Goal: Transaction & Acquisition: Purchase product/service

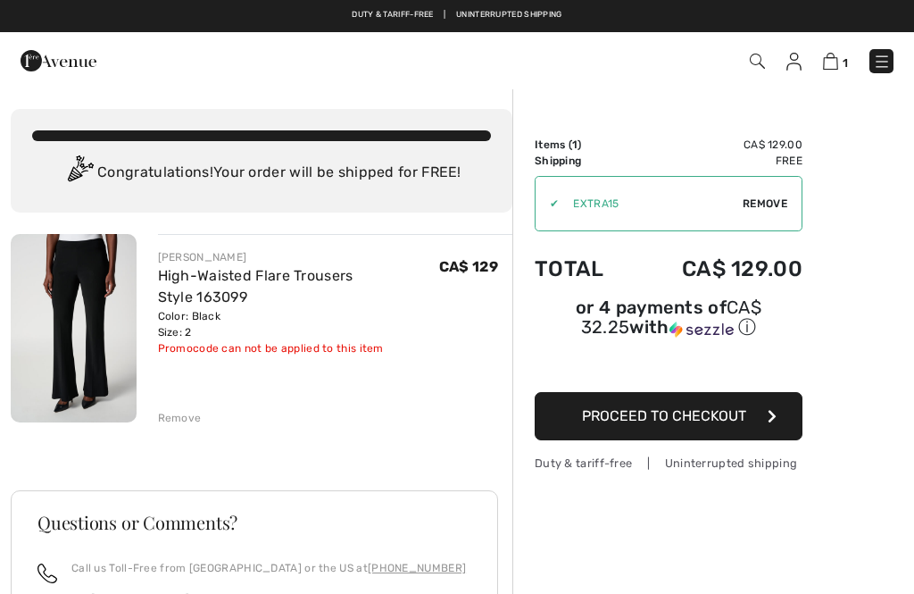
click at [889, 64] on img at bounding box center [882, 62] width 18 height 18
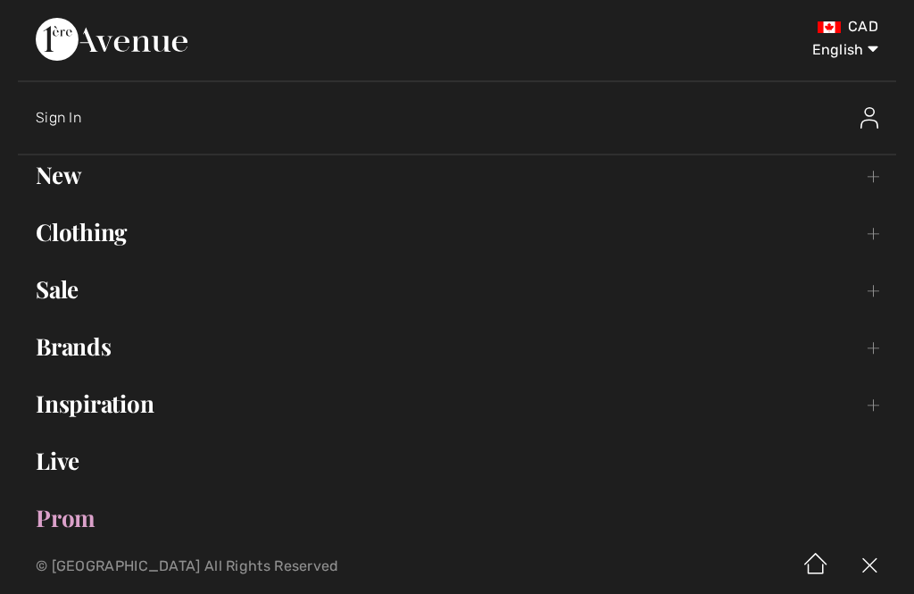
click at [884, 284] on link "Sale Toggle submenu" at bounding box center [457, 289] width 878 height 39
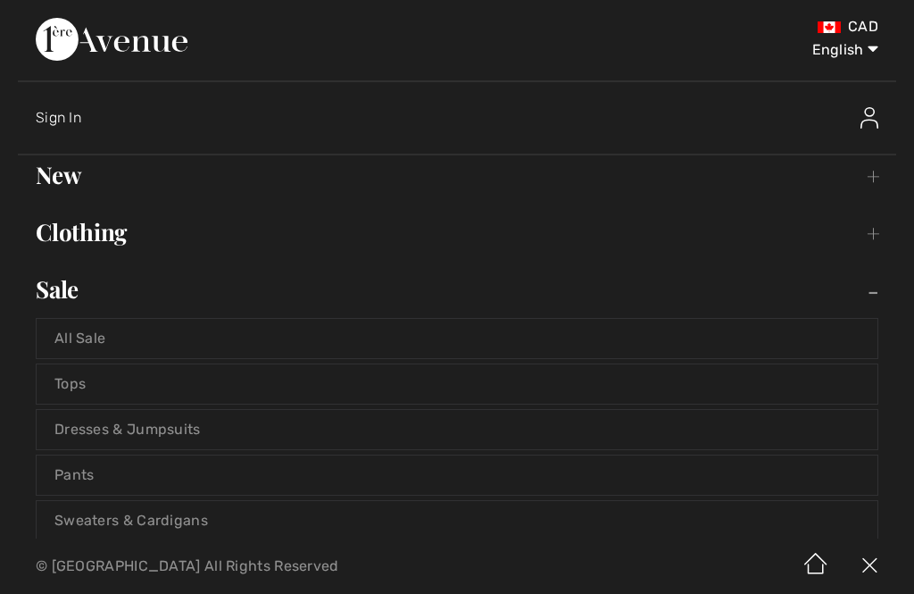
click at [78, 380] on link "Tops" at bounding box center [457, 383] width 841 height 39
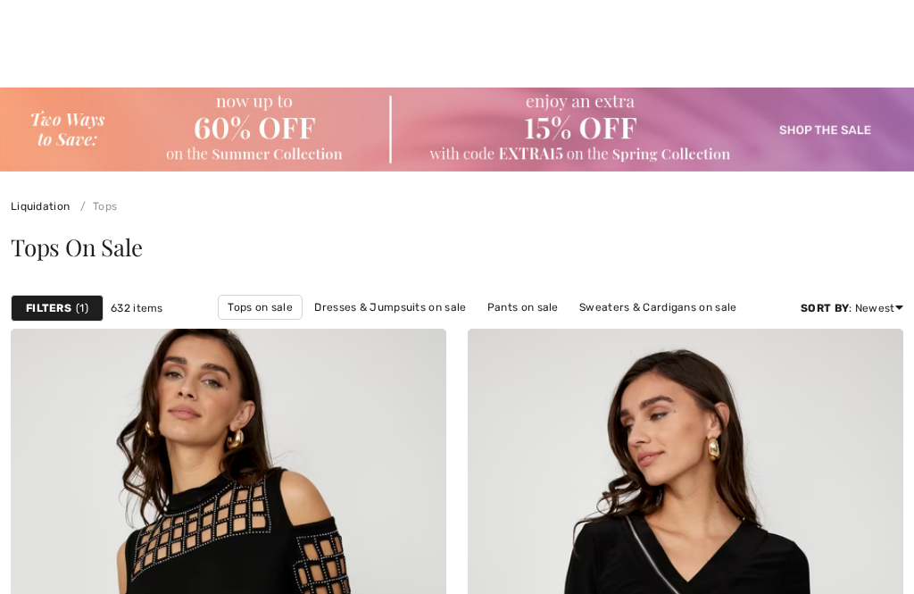
checkbox input "true"
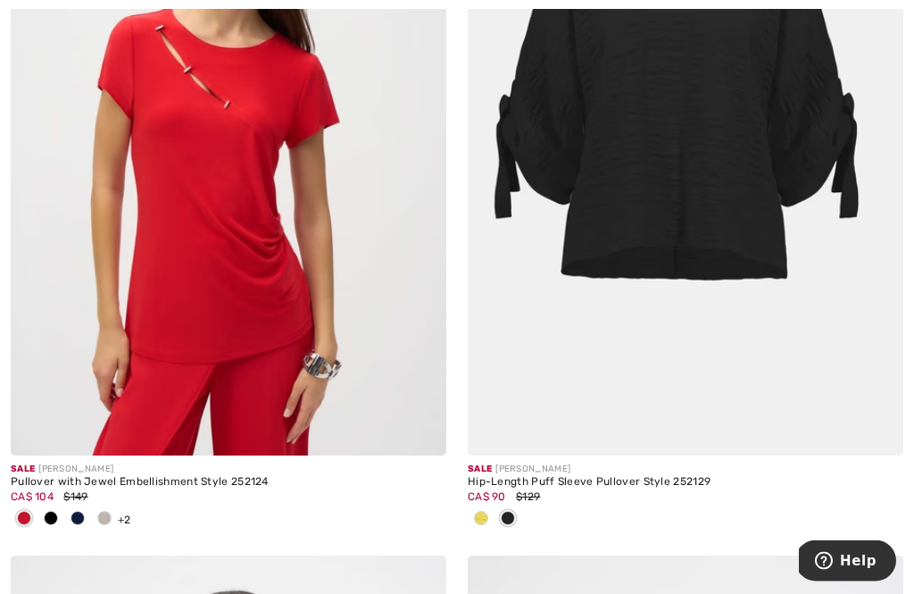
scroll to position [6562, 0]
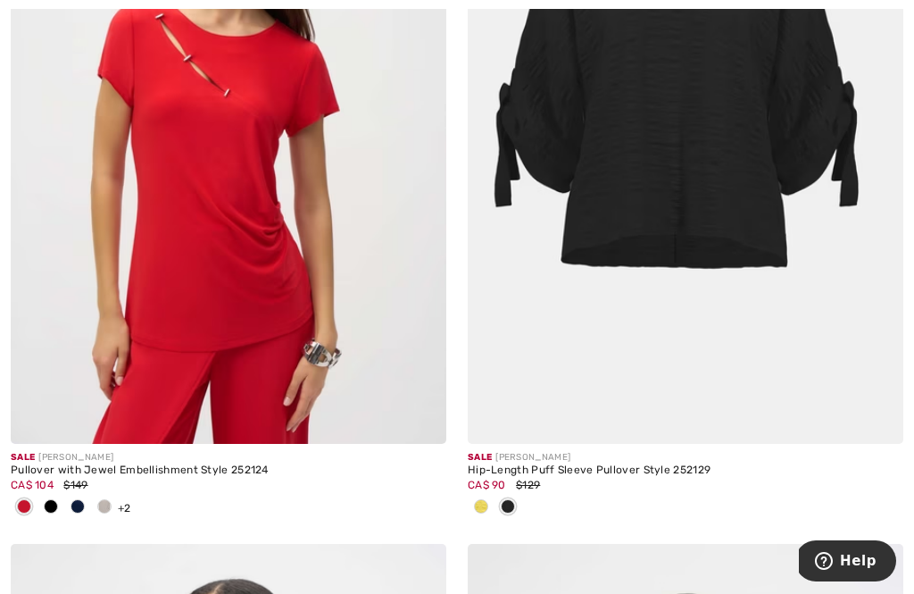
click at [229, 464] on div "Pullover with Jewel Embellishment Style 252124" at bounding box center [229, 470] width 436 height 12
click at [263, 393] on img at bounding box center [229, 116] width 436 height 653
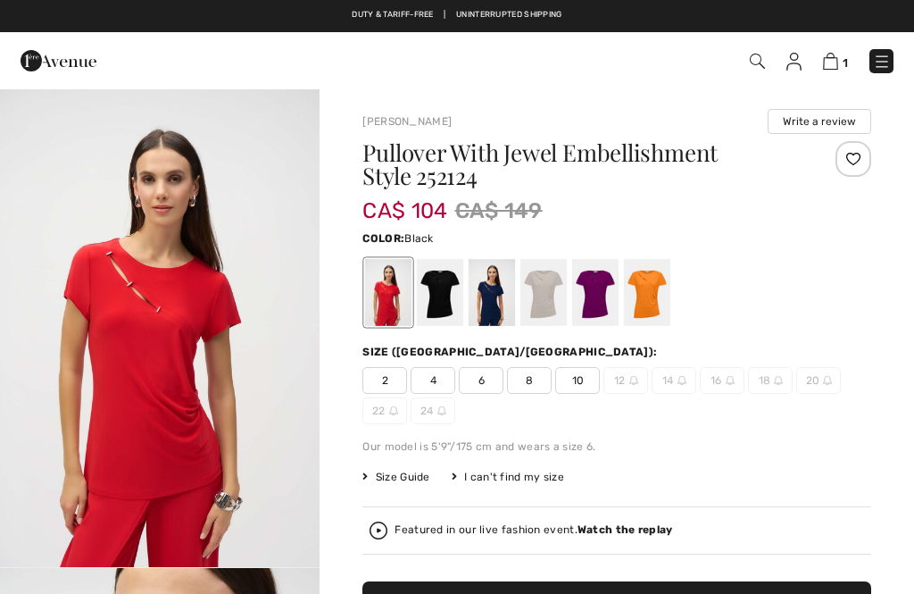
checkbox input "true"
click at [438, 308] on div at bounding box center [440, 292] width 46 height 67
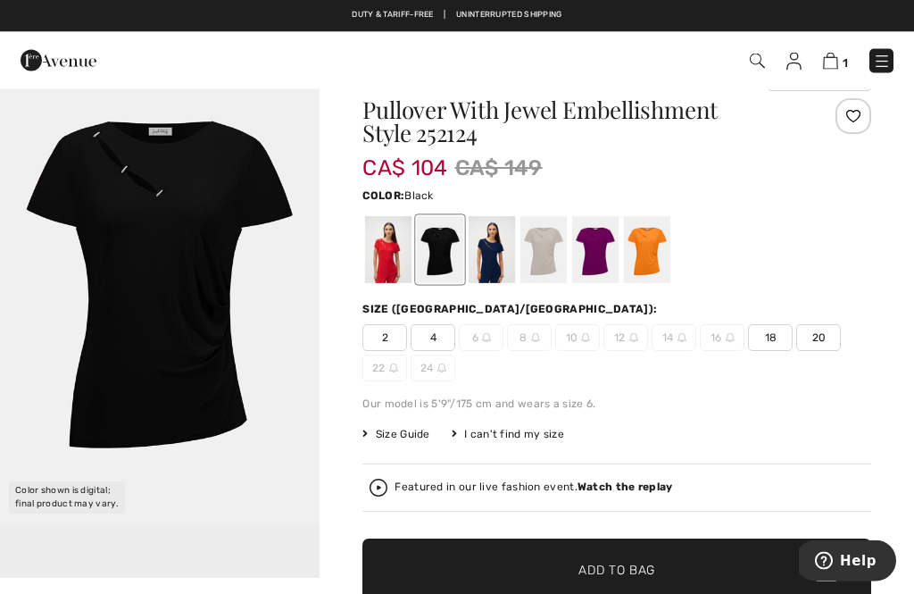
scroll to position [43, 0]
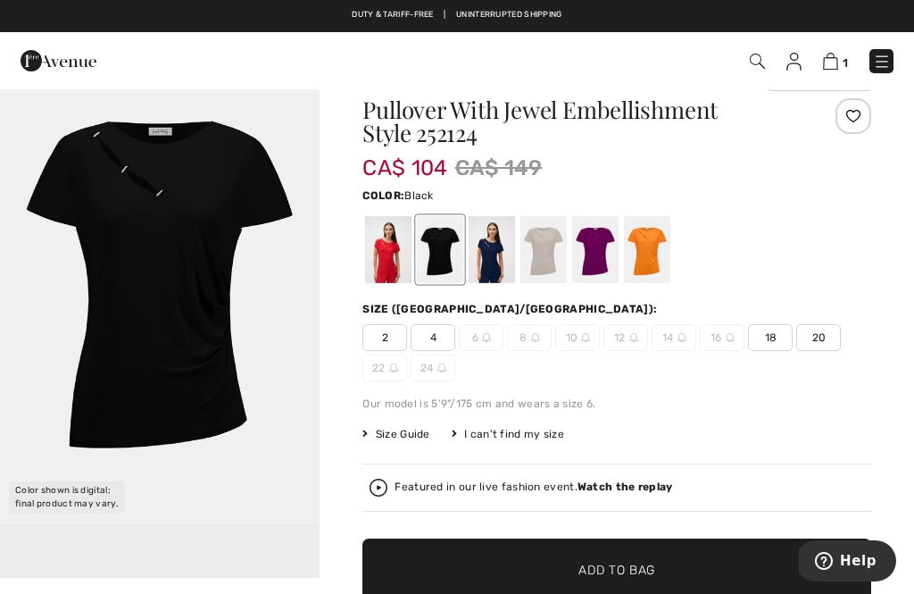
click at [444, 335] on span "4" at bounding box center [433, 337] width 45 height 27
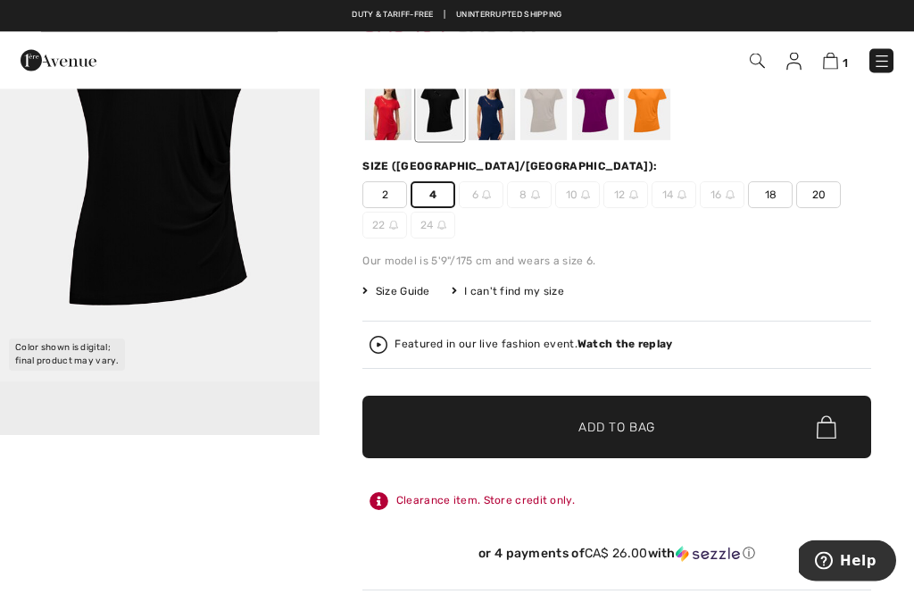
scroll to position [186, 0]
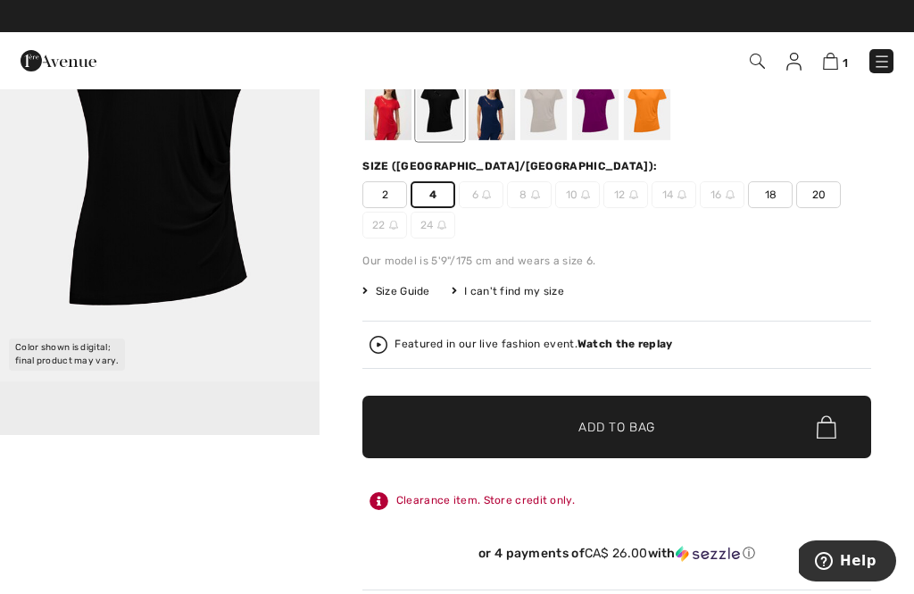
click at [633, 432] on span "Add to Bag" at bounding box center [616, 427] width 77 height 19
click at [846, 64] on span "2" at bounding box center [844, 62] width 7 height 13
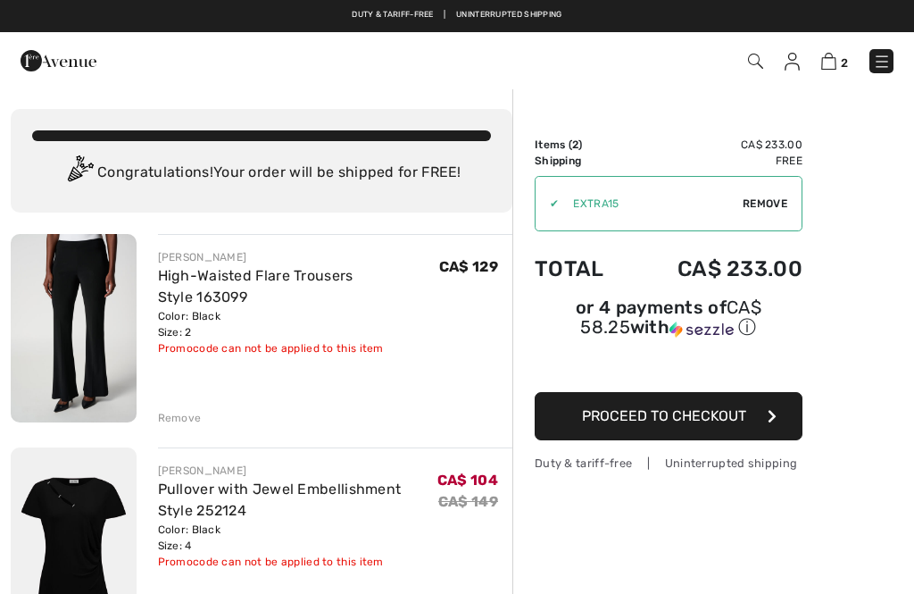
click at [874, 62] on img at bounding box center [882, 62] width 18 height 18
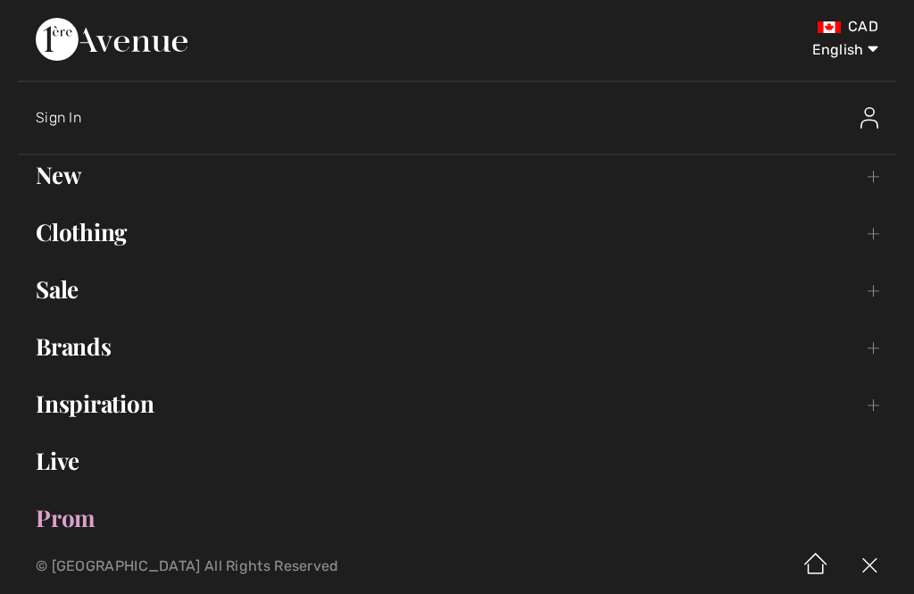
click at [879, 290] on link "Sale Toggle submenu" at bounding box center [457, 289] width 878 height 39
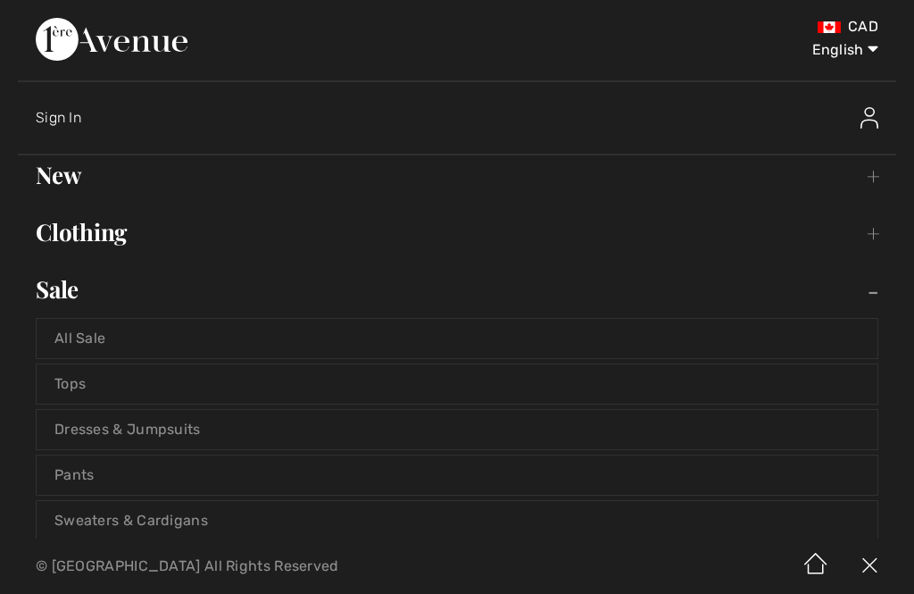
click at [87, 469] on link "Pants" at bounding box center [457, 474] width 841 height 39
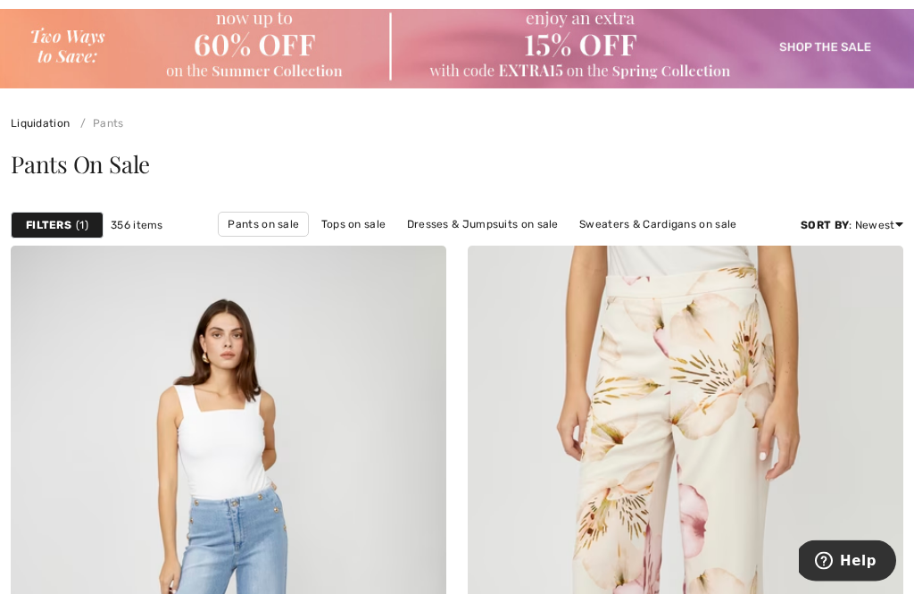
scroll to position [83, 0]
click at [79, 227] on span "1" at bounding box center [82, 225] width 12 height 16
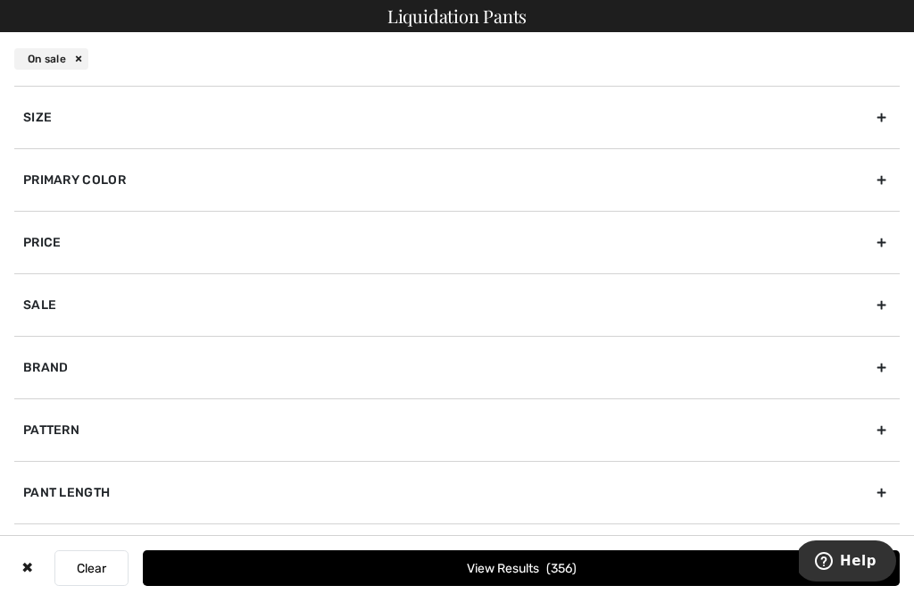
click at [891, 173] on div "Primary Color" at bounding box center [456, 179] width 885 height 62
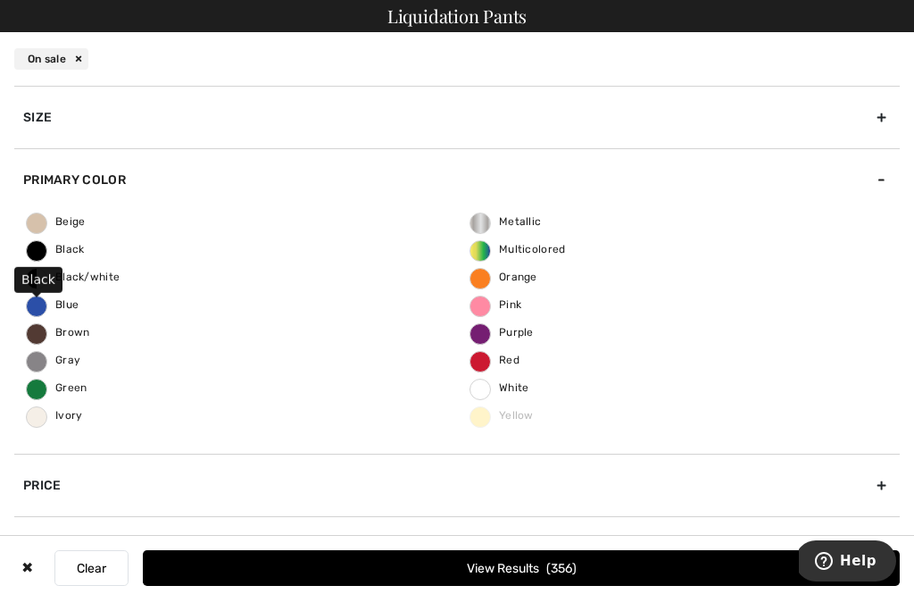
click at [71, 246] on span "Black" at bounding box center [56, 249] width 58 height 12
click at [0, 0] on input "Black" at bounding box center [0, 0] width 0 height 0
click at [575, 576] on span "126" at bounding box center [562, 568] width 29 height 15
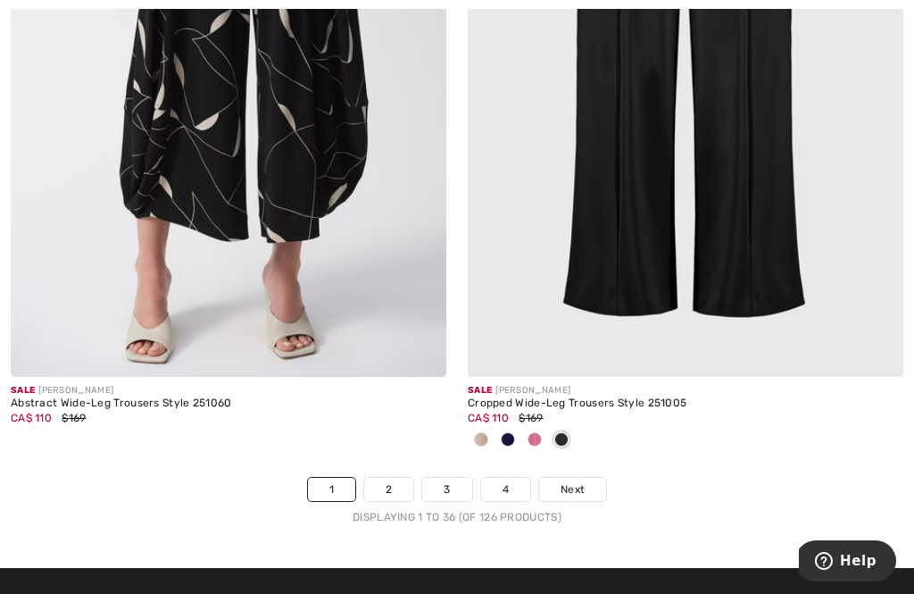
scroll to position [13689, 0]
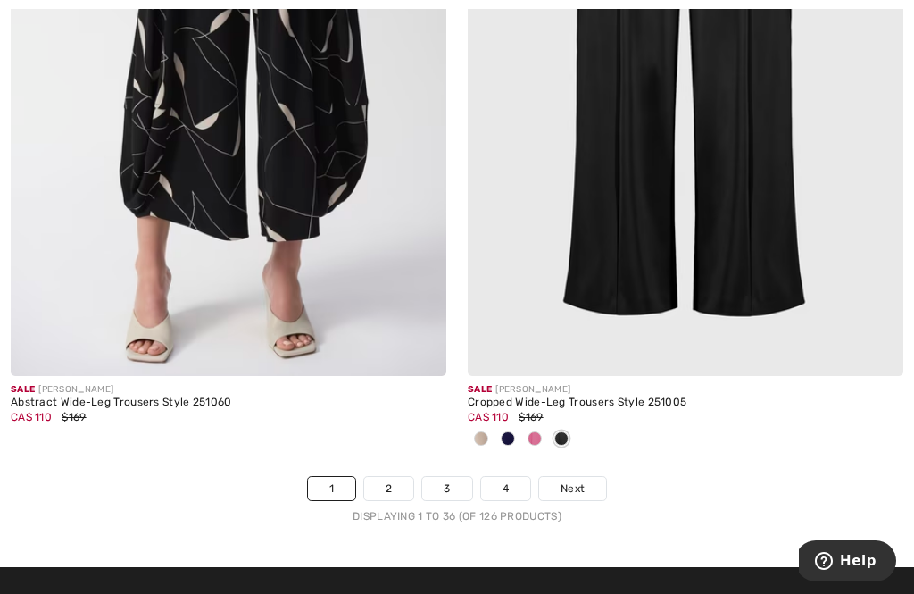
click at [399, 477] on link "2" at bounding box center [388, 488] width 49 height 23
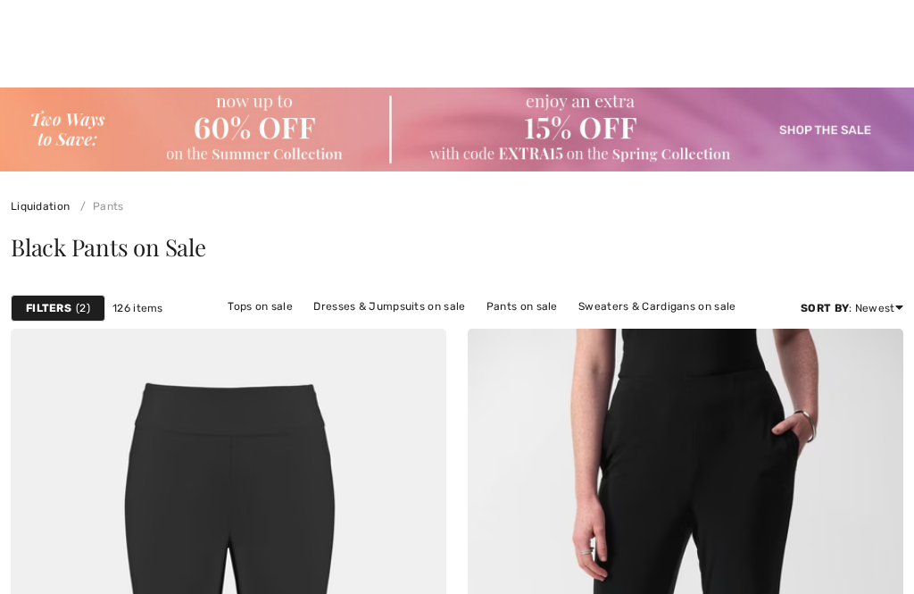
checkbox input "true"
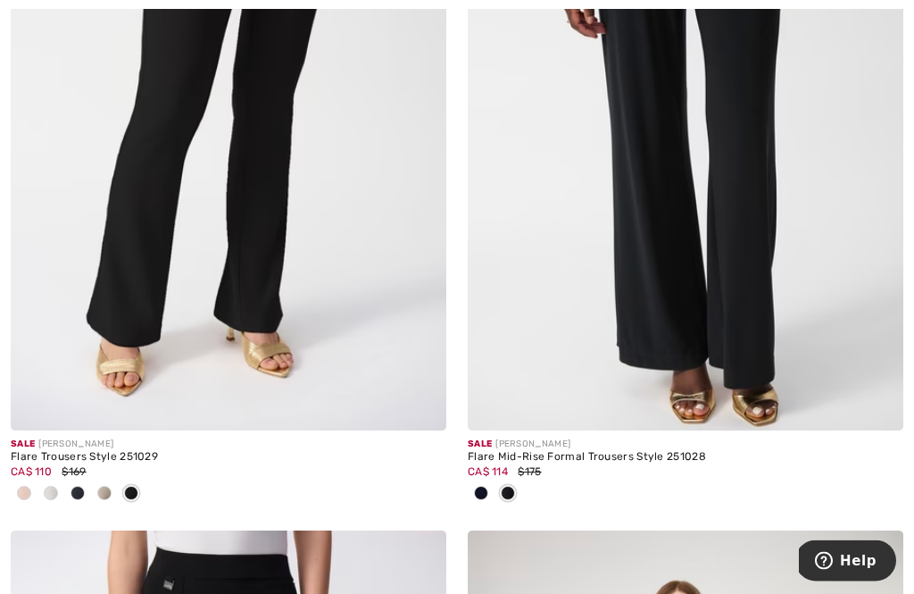
scroll to position [2825, 0]
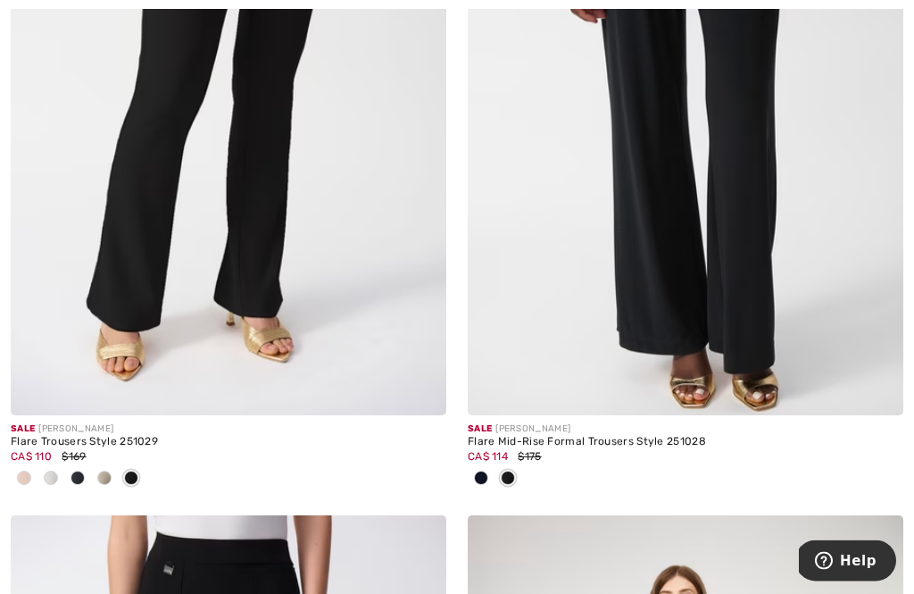
click at [656, 436] on div "Flare Mid-Rise Formal Trousers Style 251028" at bounding box center [686, 442] width 436 height 12
click at [730, 341] on img at bounding box center [686, 88] width 436 height 653
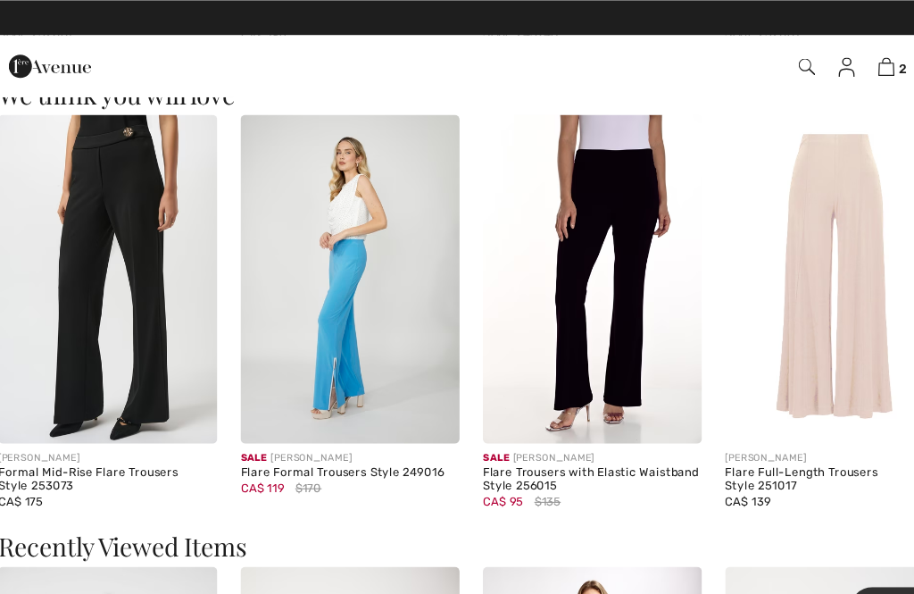
scroll to position [1512, 0]
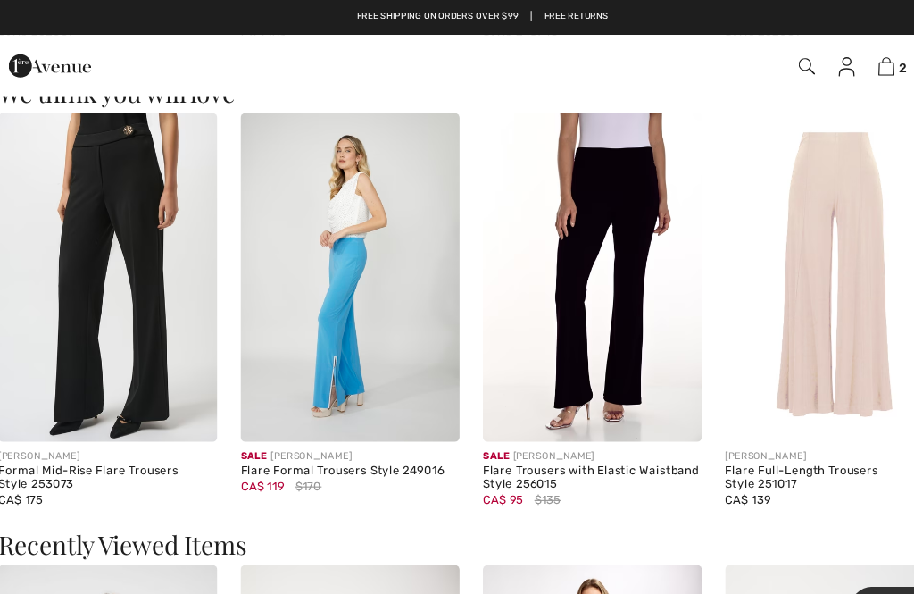
click at [585, 432] on div "Flare Trousers with Elastic Waistband Style 256015" at bounding box center [558, 440] width 202 height 25
click at [570, 339] on img at bounding box center [558, 255] width 202 height 303
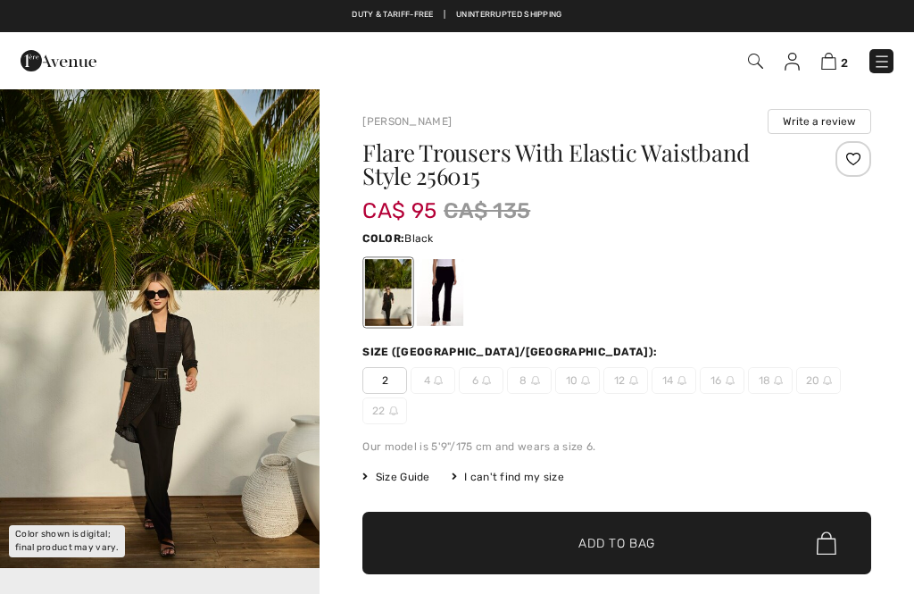
checkbox input "true"
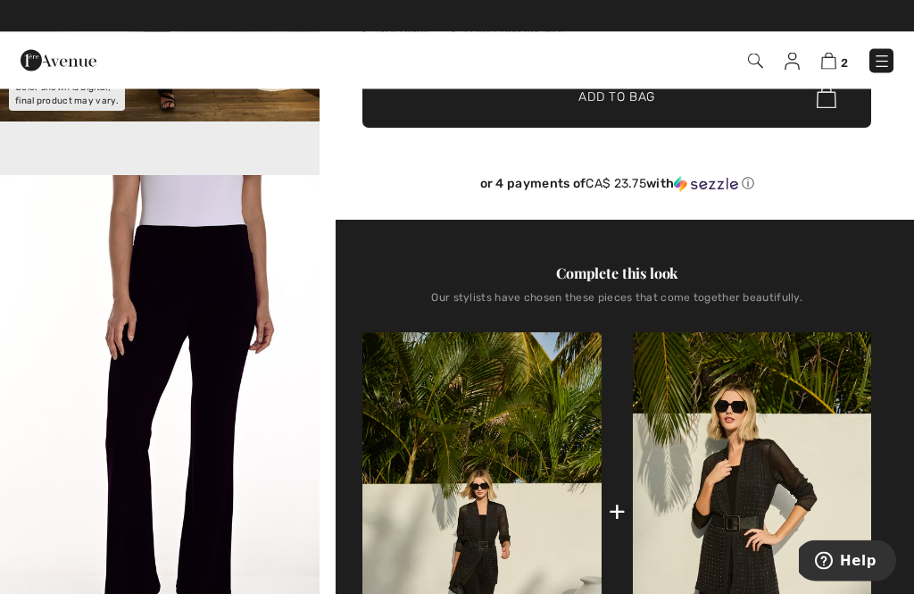
scroll to position [446, 0]
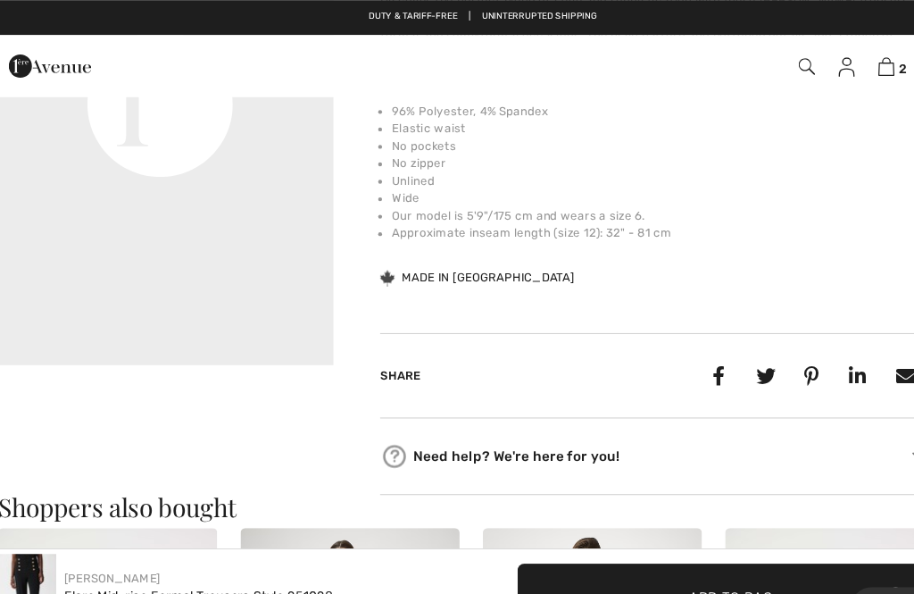
scroll to position [287, 0]
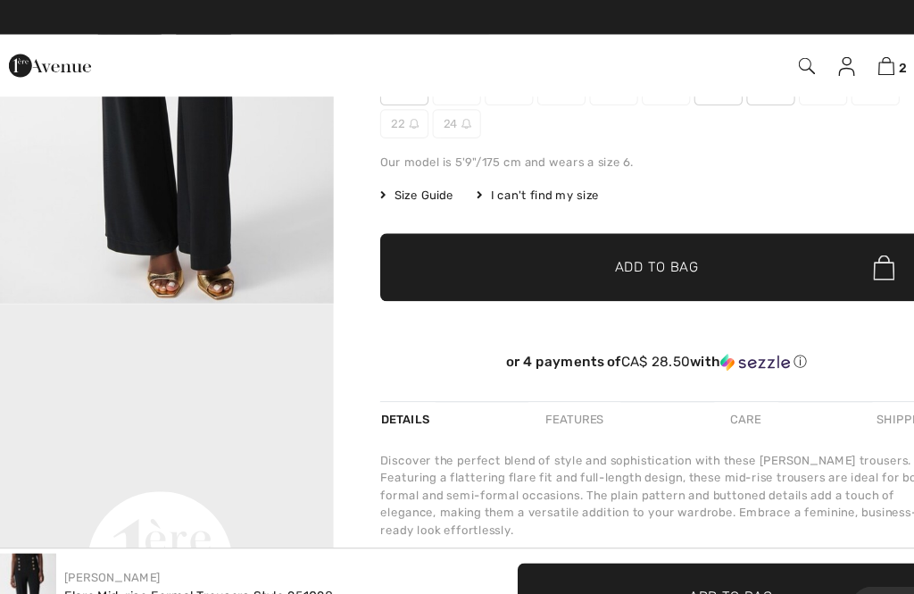
click at [531, 327] on div "Flare Mid-rise Formal Trousers Style 251028 CA$ 114 CA$ 175 Color: Black Size (…" at bounding box center [616, 107] width 509 height 525
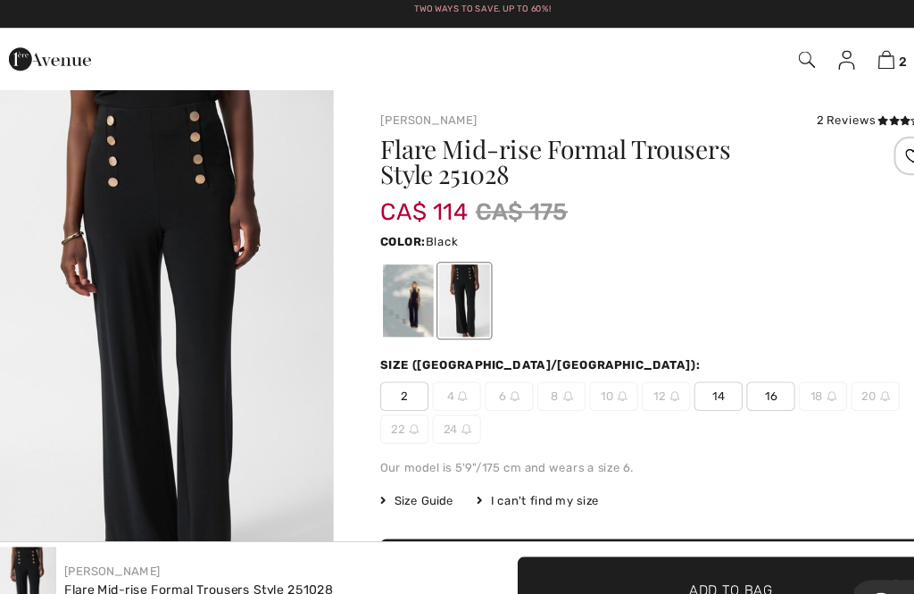
click at [375, 364] on span "2" at bounding box center [384, 371] width 45 height 27
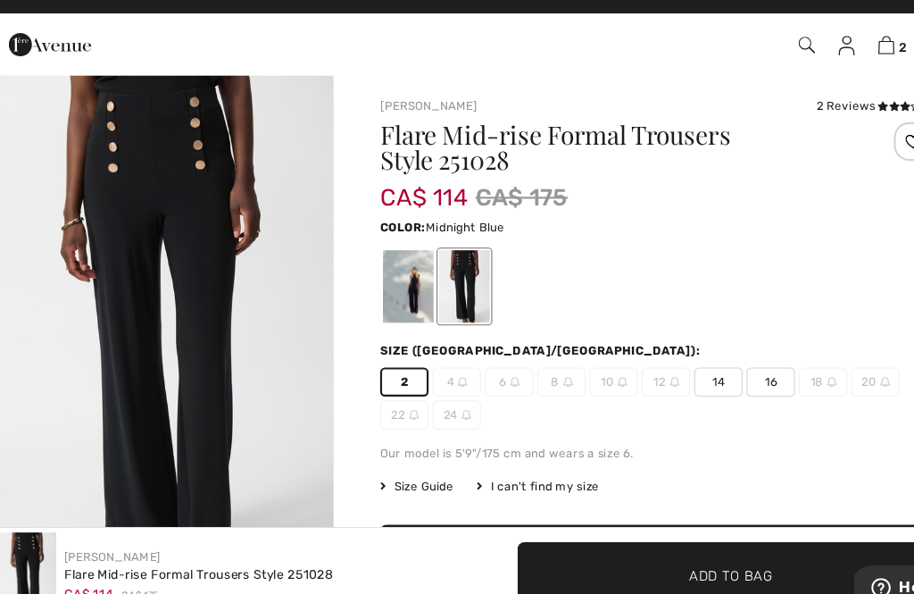
click at [385, 263] on div at bounding box center [388, 283] width 46 height 67
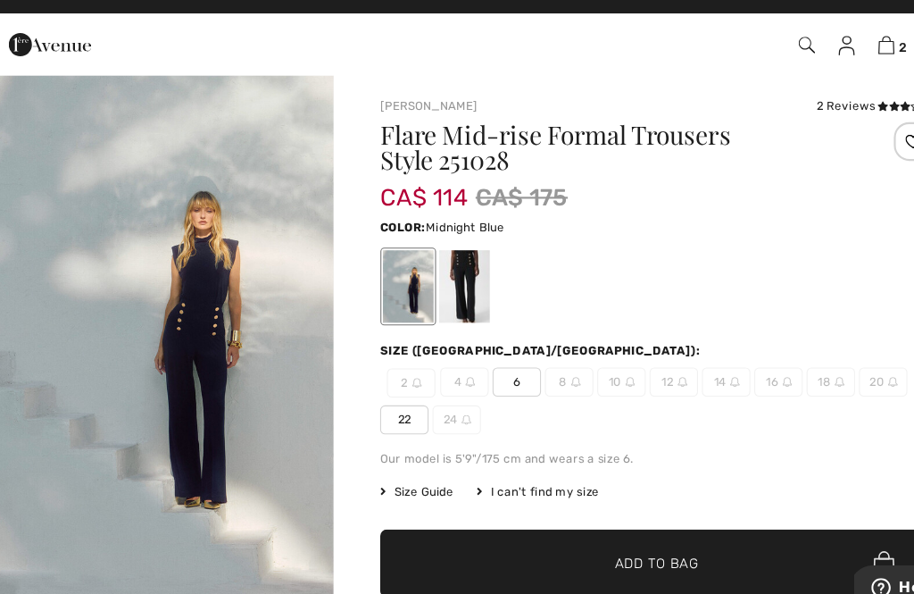
click at [441, 255] on div at bounding box center [440, 283] width 46 height 67
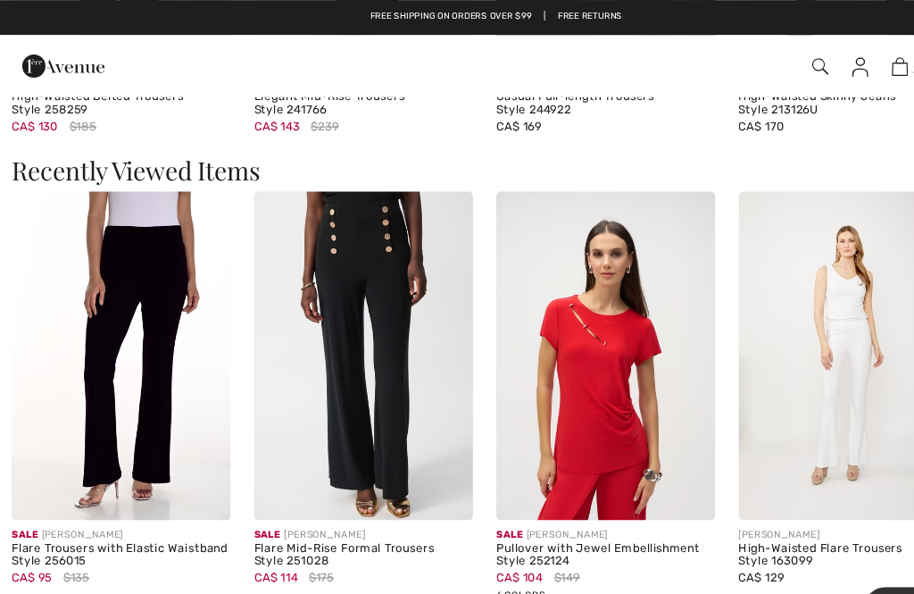
scroll to position [1792, 0]
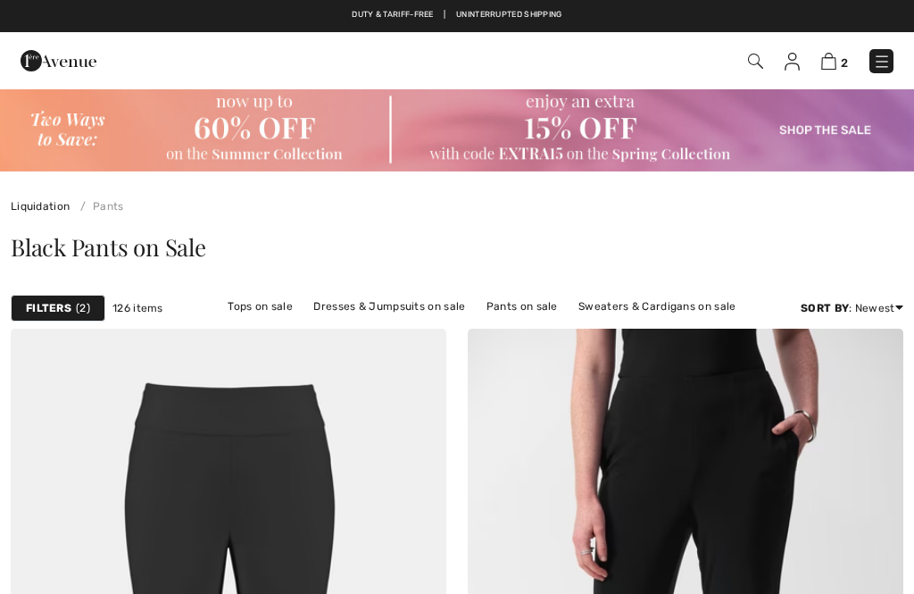
checkbox input "true"
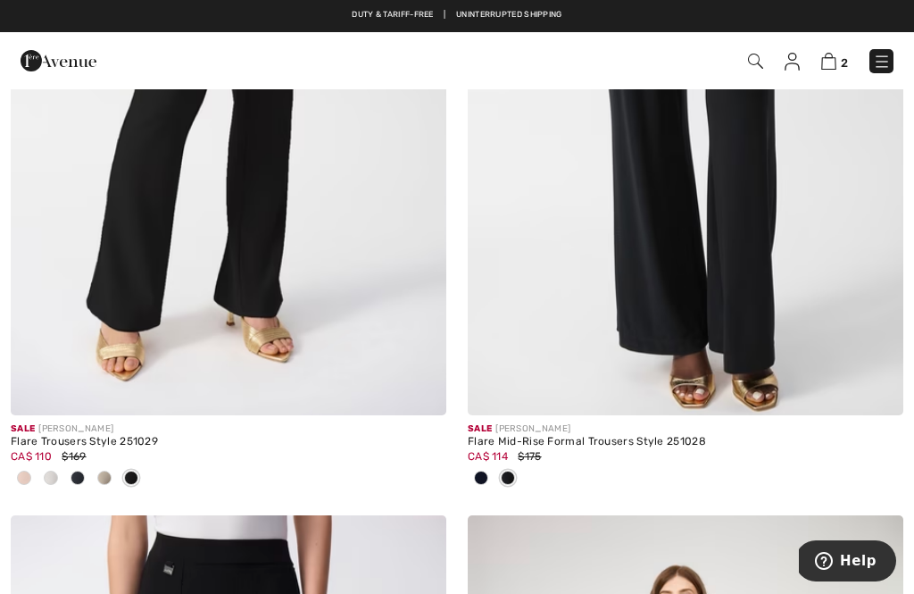
click at [176, 353] on img at bounding box center [229, 88] width 436 height 653
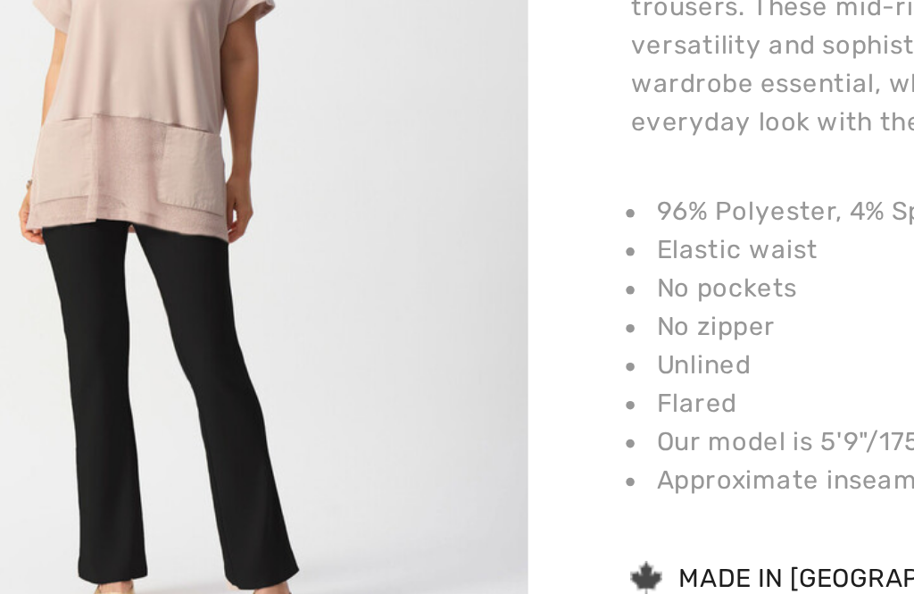
scroll to position [561, 0]
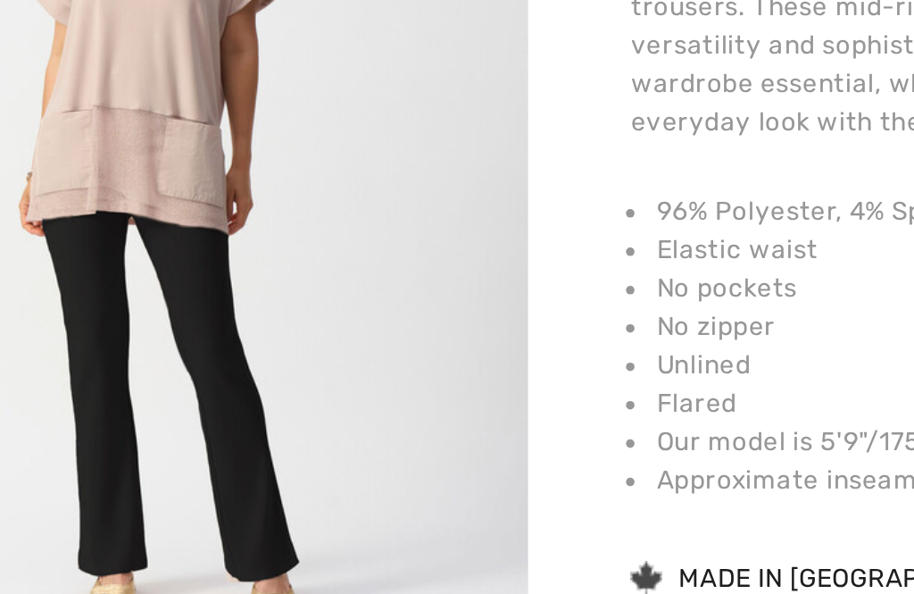
click at [156, 151] on img "3 / 4" at bounding box center [160, 312] width 320 height 479
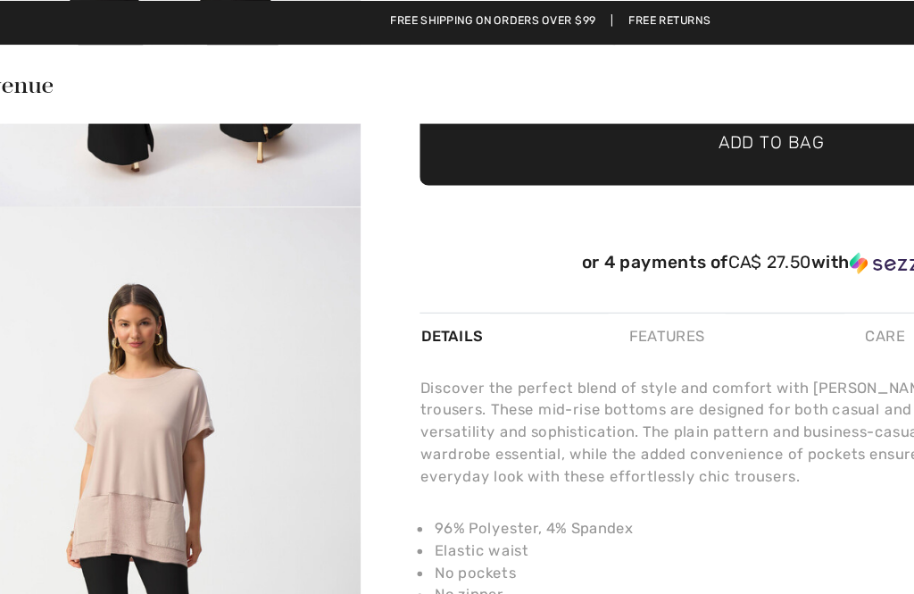
scroll to position [407, 0]
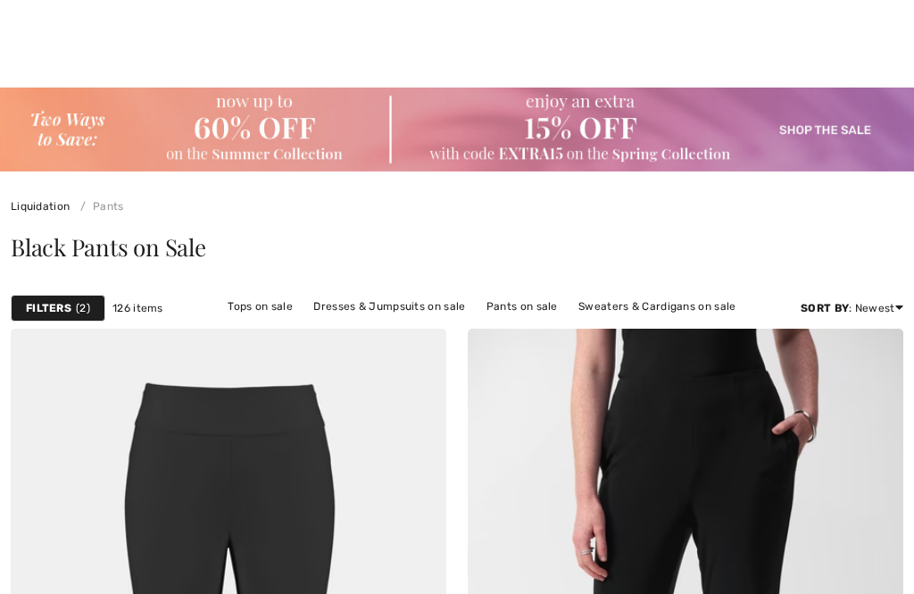
checkbox input "true"
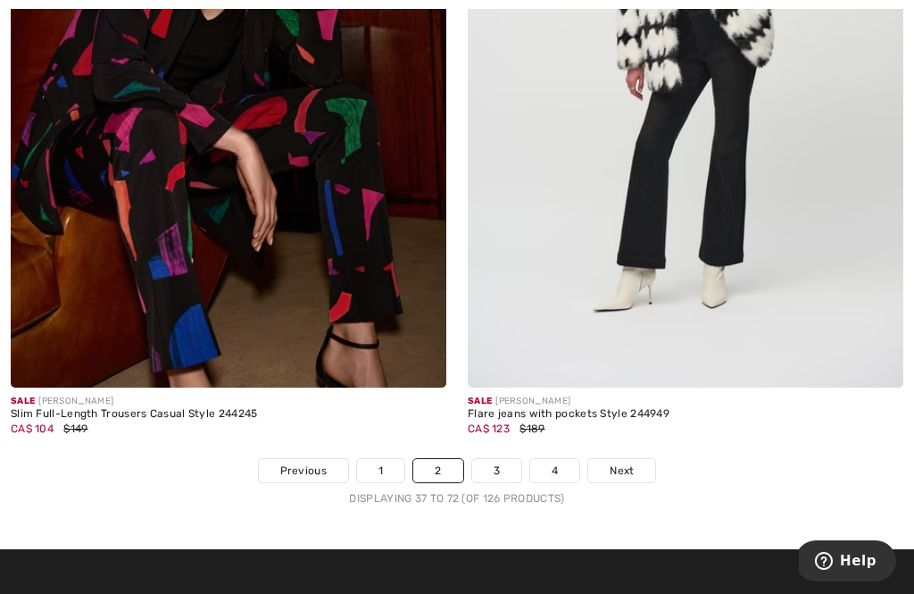
scroll to position [13505, 0]
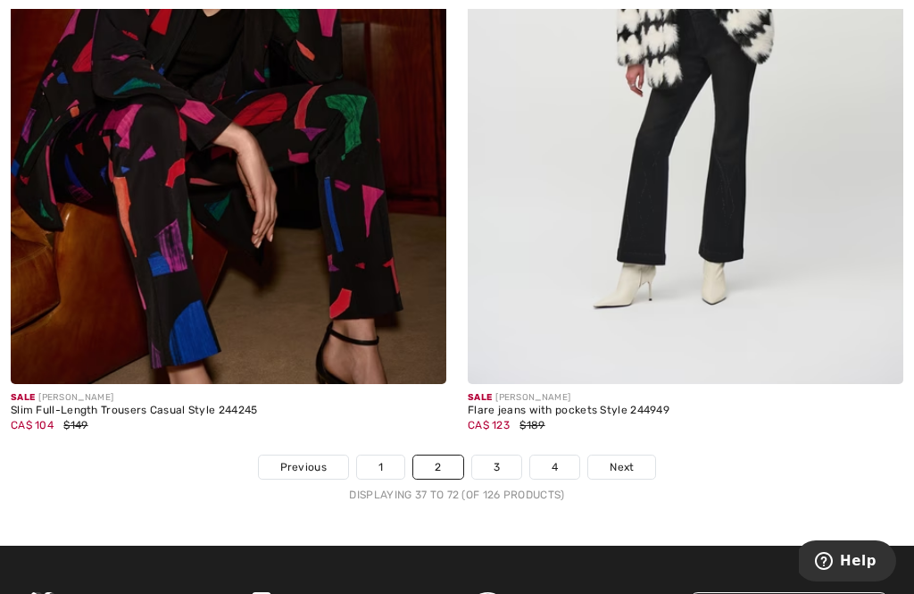
click at [503, 455] on link "3" at bounding box center [496, 466] width 49 height 23
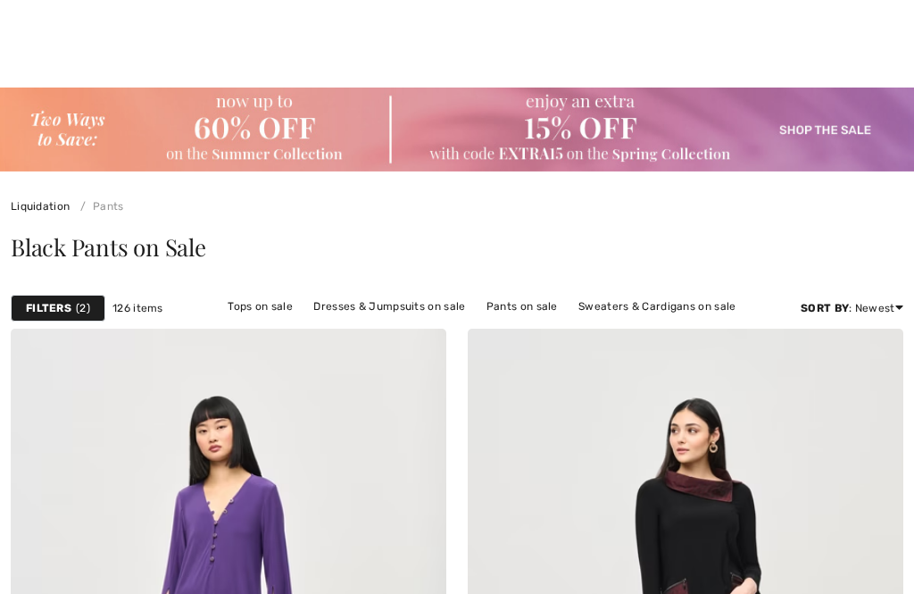
checkbox input "true"
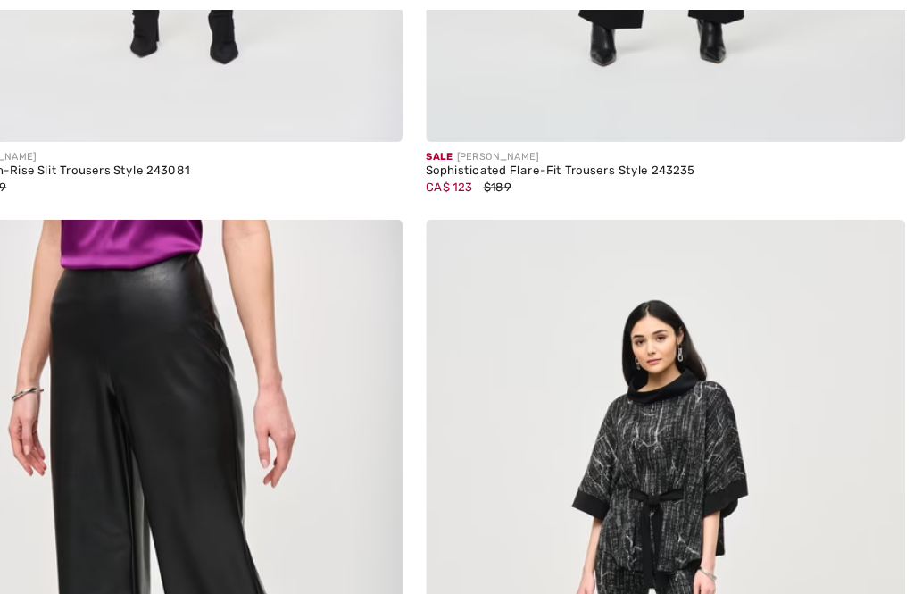
scroll to position [838, 0]
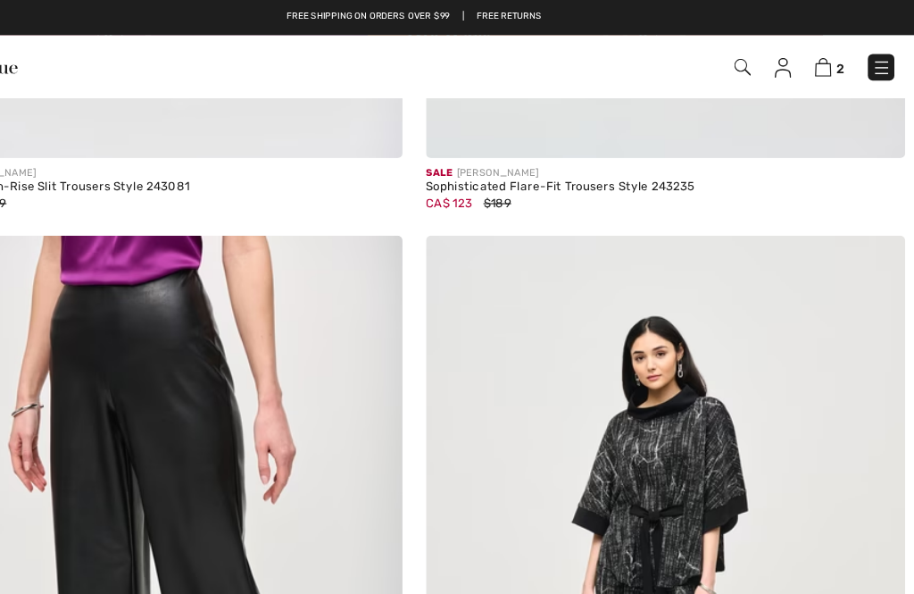
click at [595, 178] on div "CA$ 123 $189" at bounding box center [686, 185] width 436 height 16
click at [578, 172] on div "Sophisticated Flare-Fit Trousers Style 243235" at bounding box center [686, 170] width 436 height 12
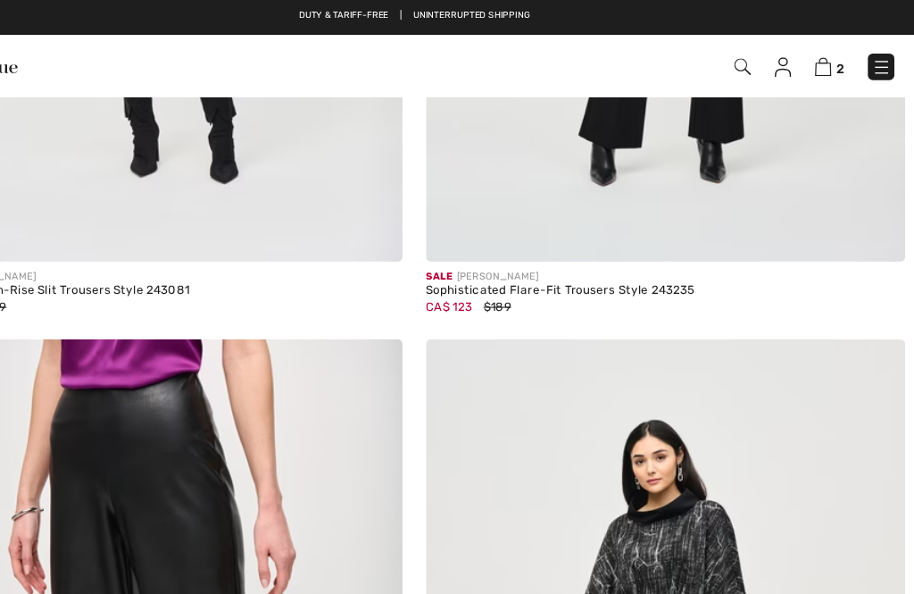
scroll to position [738, 0]
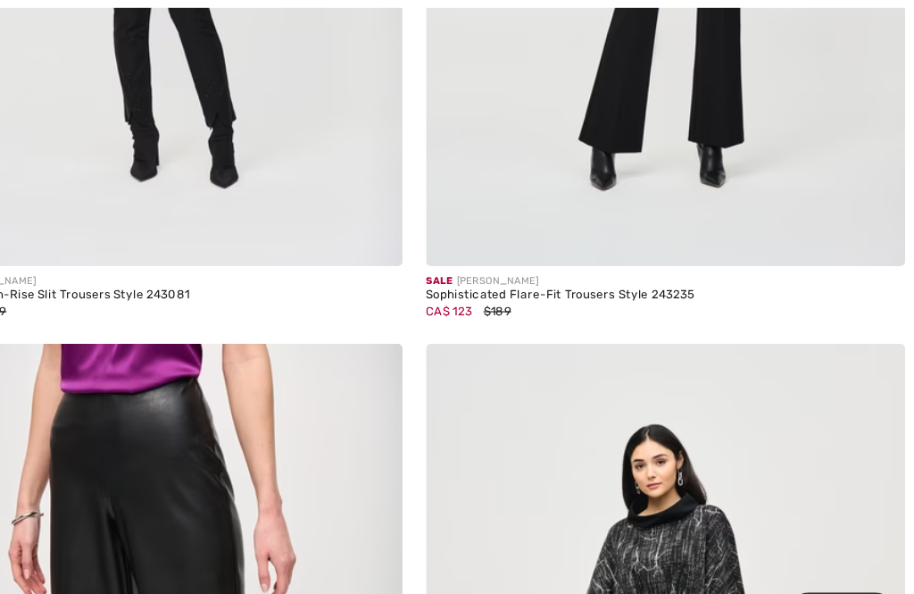
click at [508, 269] on div "Sophisticated Flare-Fit Trousers Style 243235" at bounding box center [686, 270] width 436 height 12
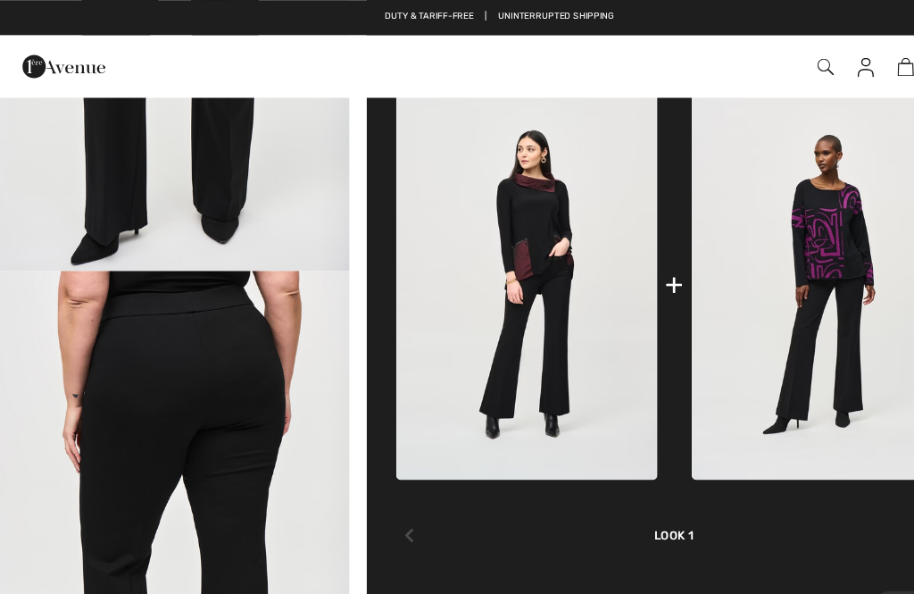
scroll to position [742, 0]
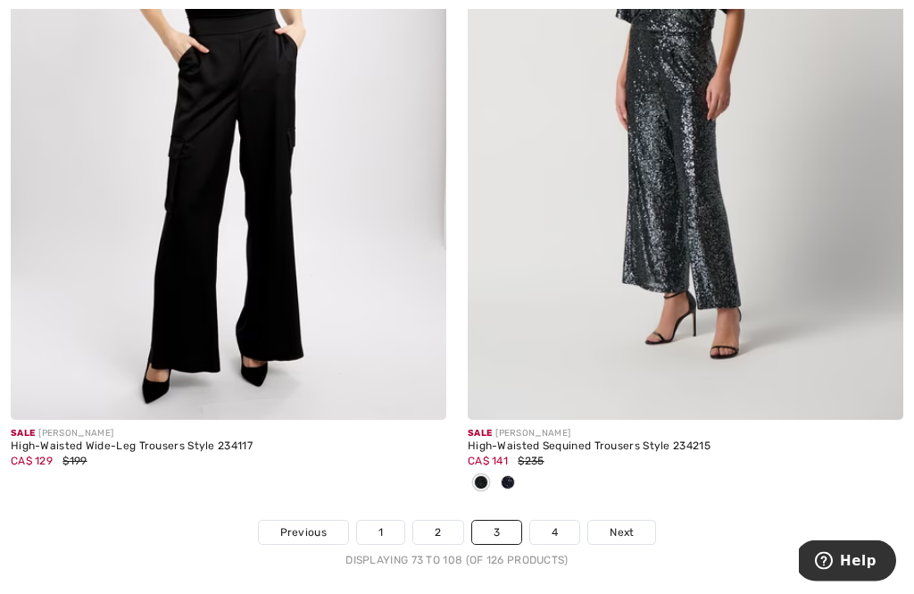
scroll to position [13469, 0]
click at [559, 520] on link "4" at bounding box center [554, 531] width 49 height 23
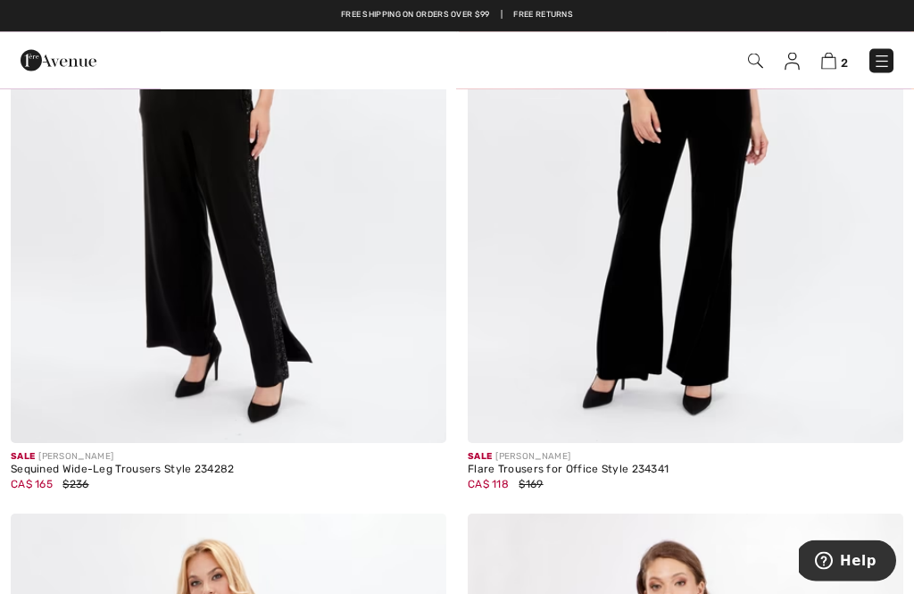
scroll to position [2015, 0]
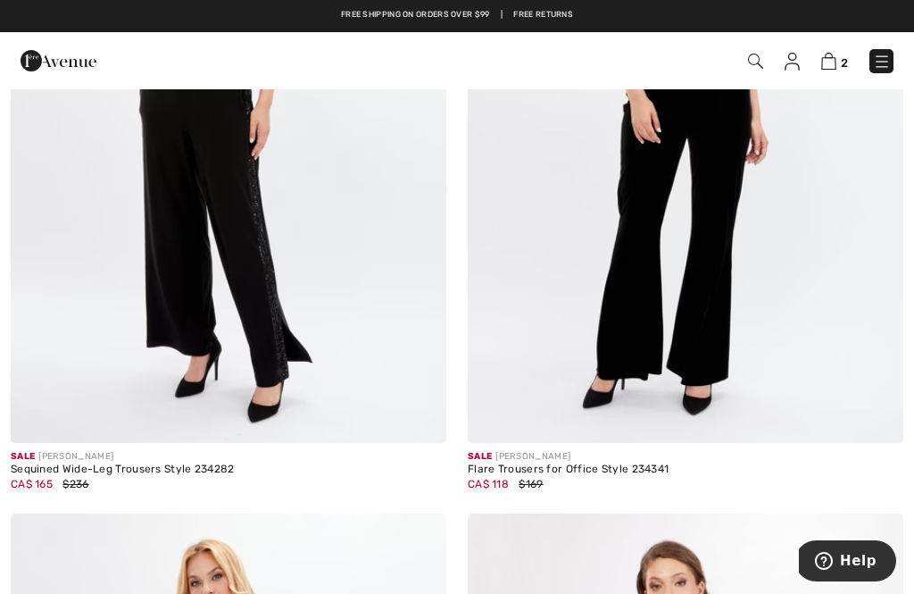
click at [635, 441] on img at bounding box center [686, 115] width 436 height 653
click at [607, 441] on img at bounding box center [686, 115] width 436 height 653
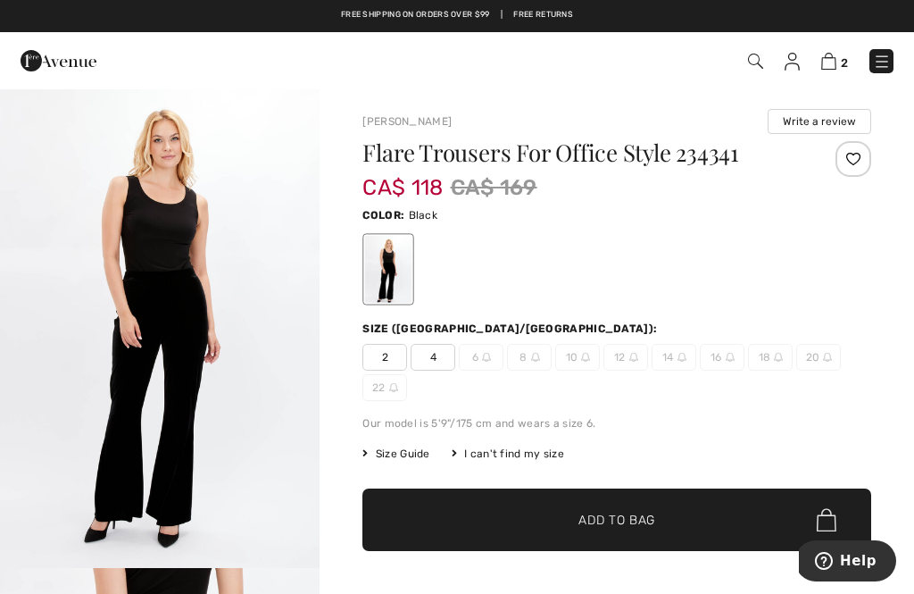
click at [847, 60] on span "2" at bounding box center [844, 62] width 7 height 13
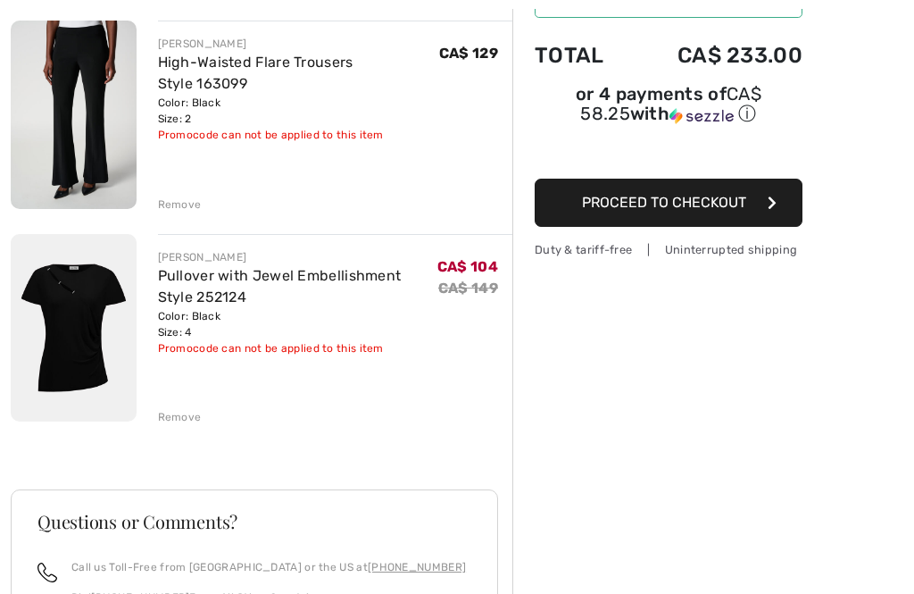
scroll to position [215, 0]
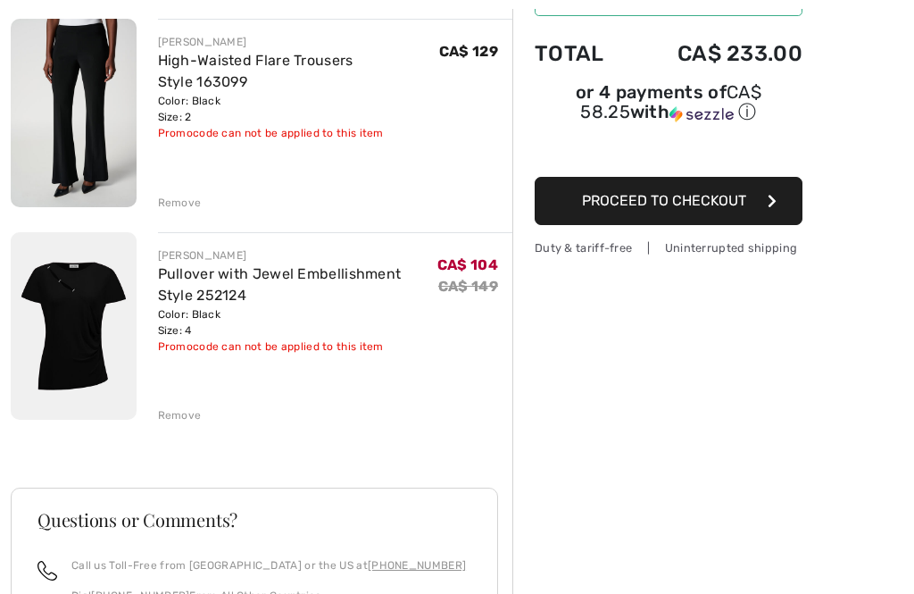
click at [191, 410] on div "Remove" at bounding box center [180, 415] width 44 height 16
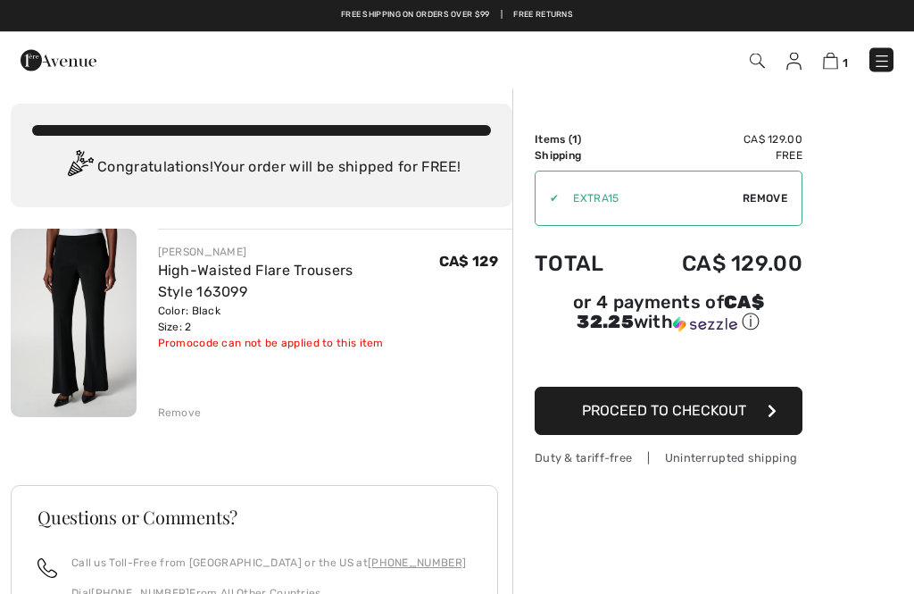
scroll to position [0, 0]
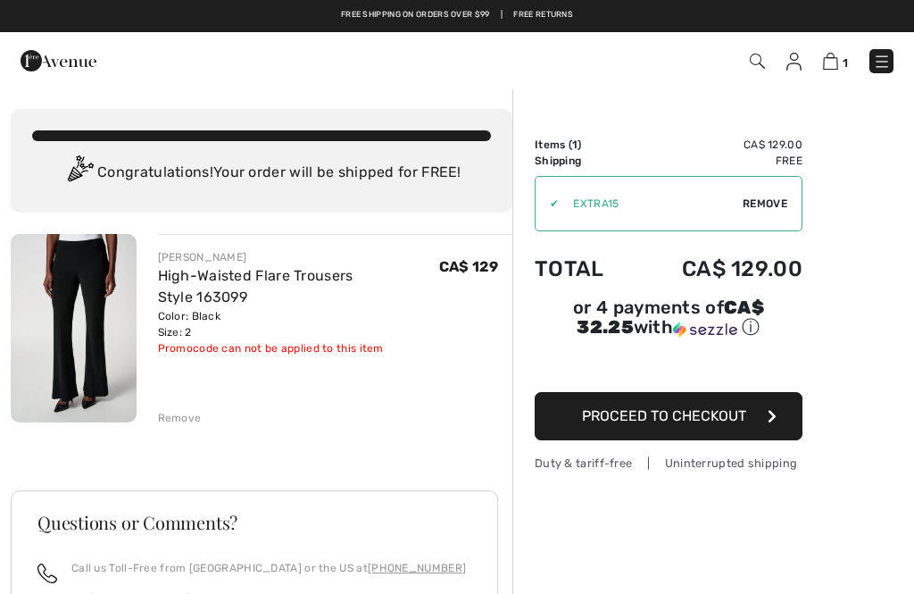
click at [630, 172] on td "✔ Apply Remove" at bounding box center [669, 204] width 268 height 70
